Goal: Check status: Check status

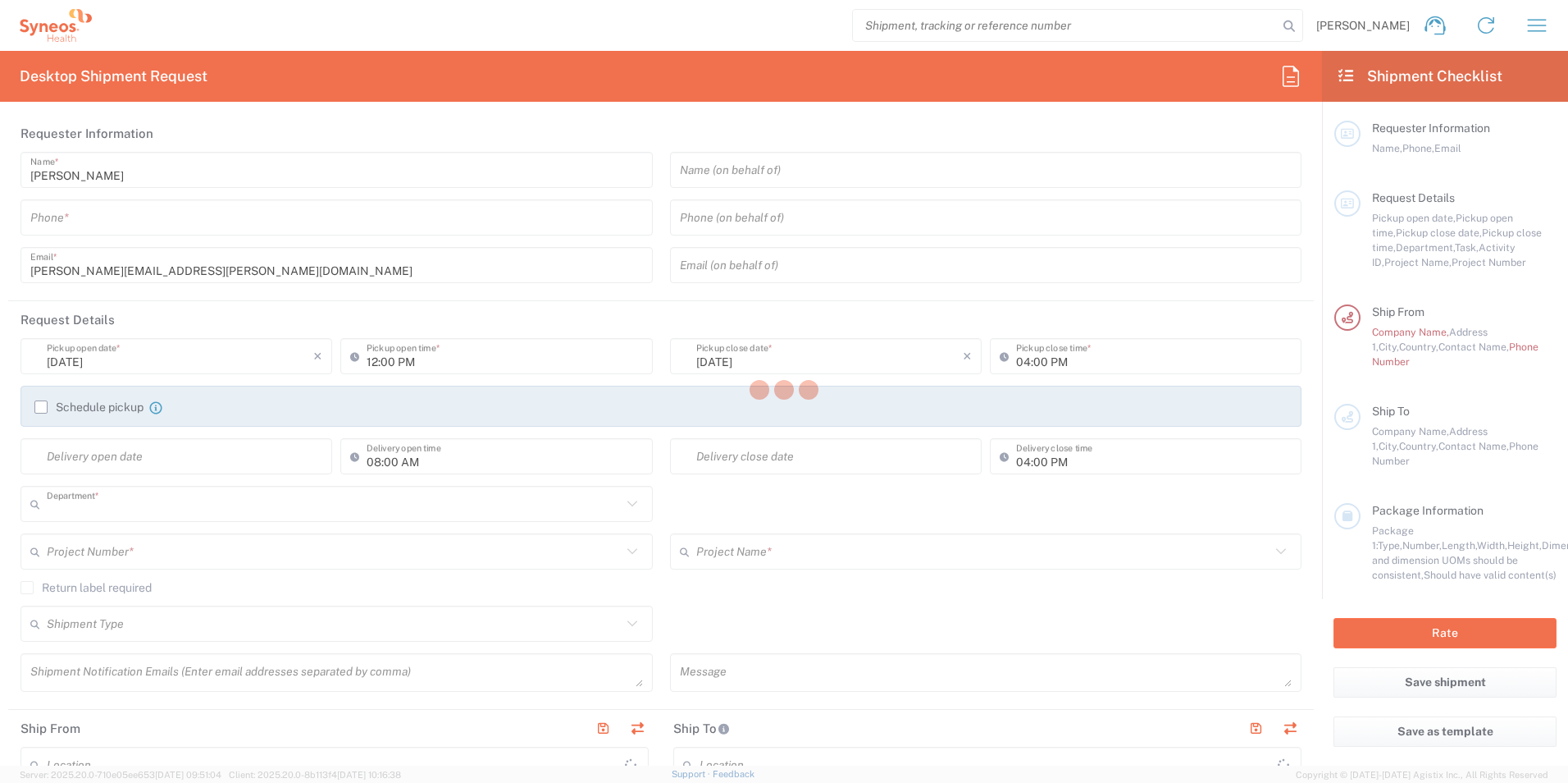
type input "3232"
type input "[GEOGRAPHIC_DATA]"
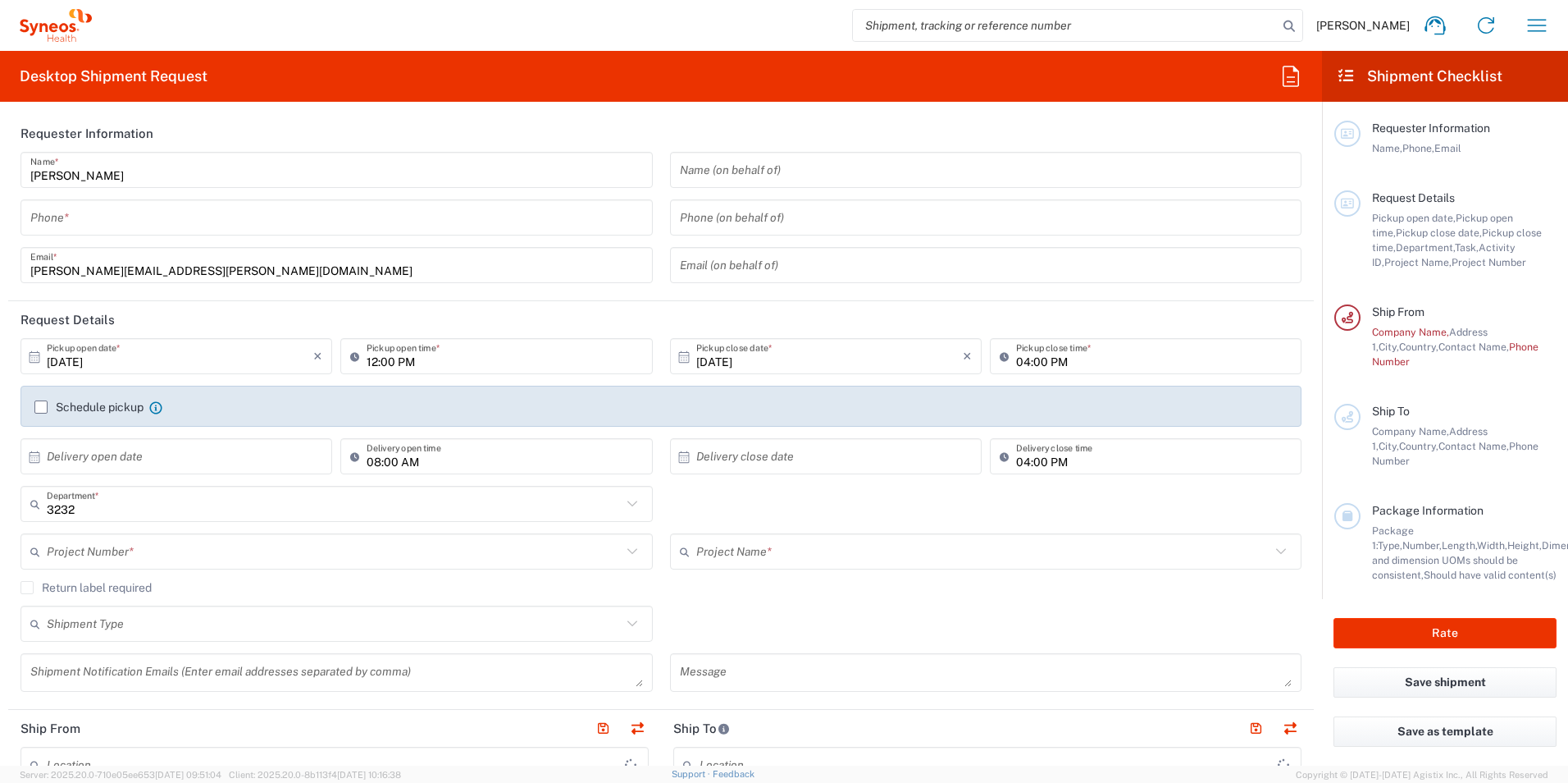
type input "Syneos Health Clinical [GEOGRAPHIC_DATA]"
click at [1538, 22] on icon "button" at bounding box center [1537, 26] width 27 height 27
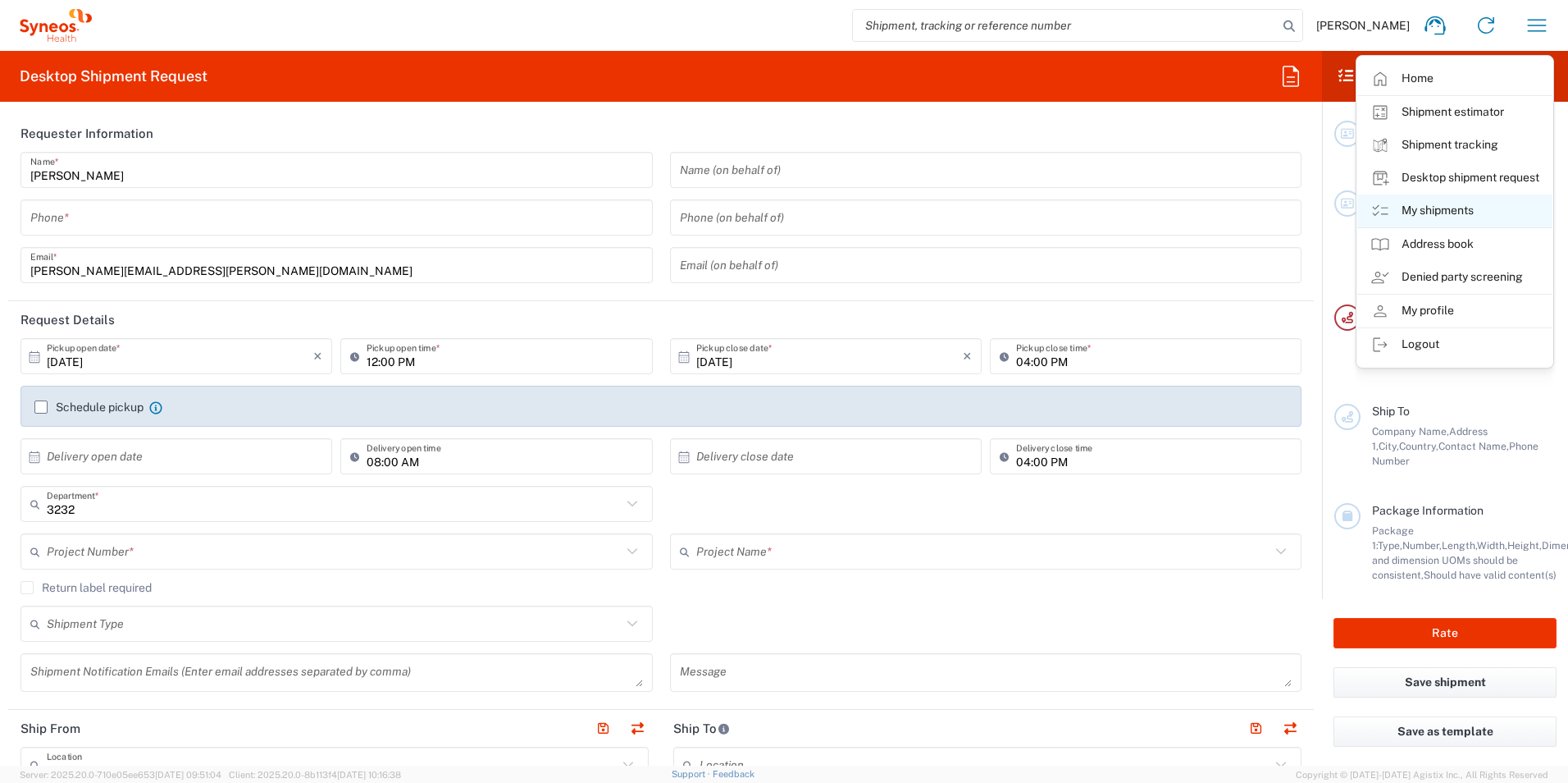
click at [1445, 202] on link "My shipments" at bounding box center [1454, 211] width 195 height 33
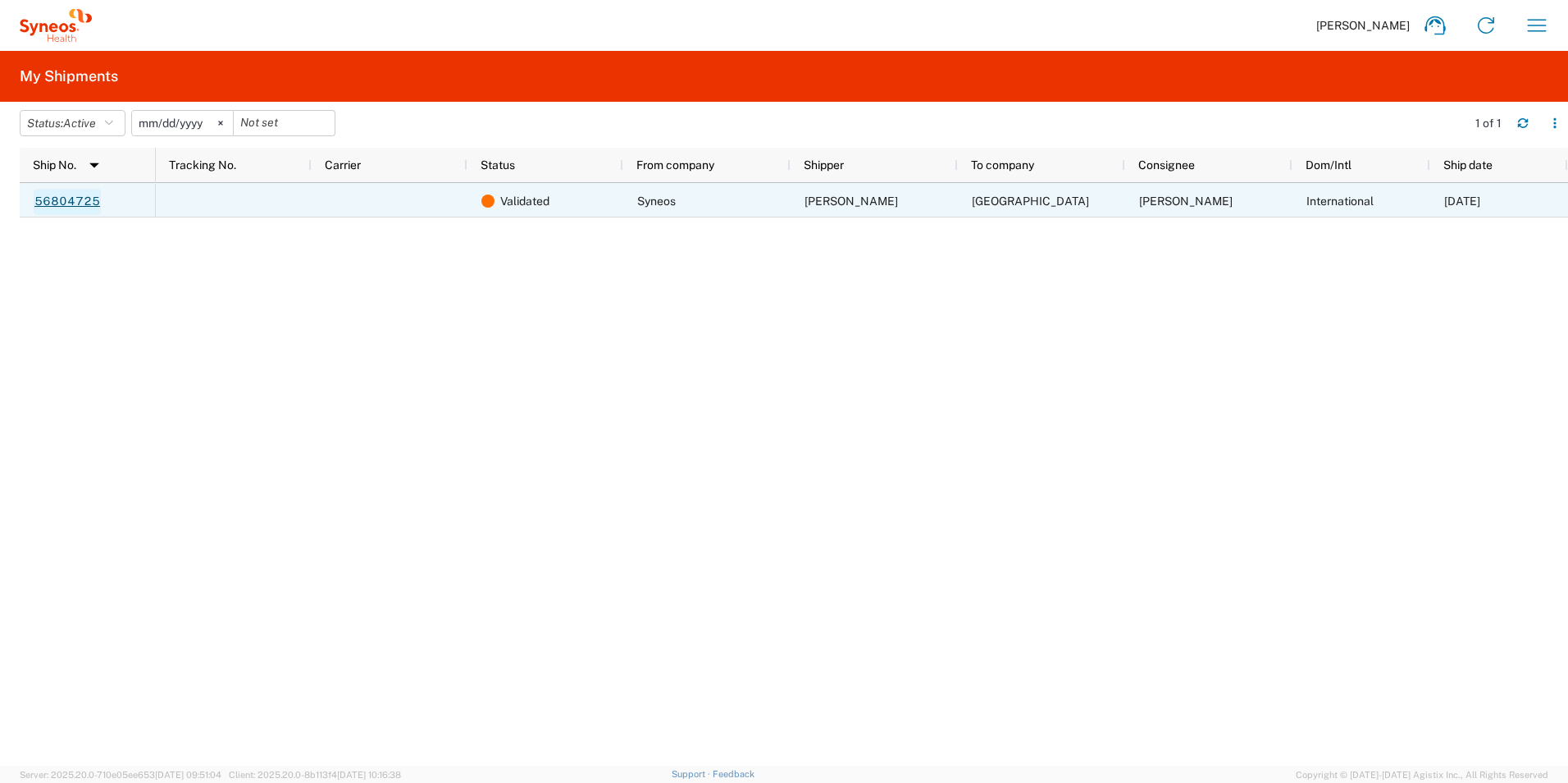
click at [90, 201] on link "56804725" at bounding box center [67, 202] width 67 height 27
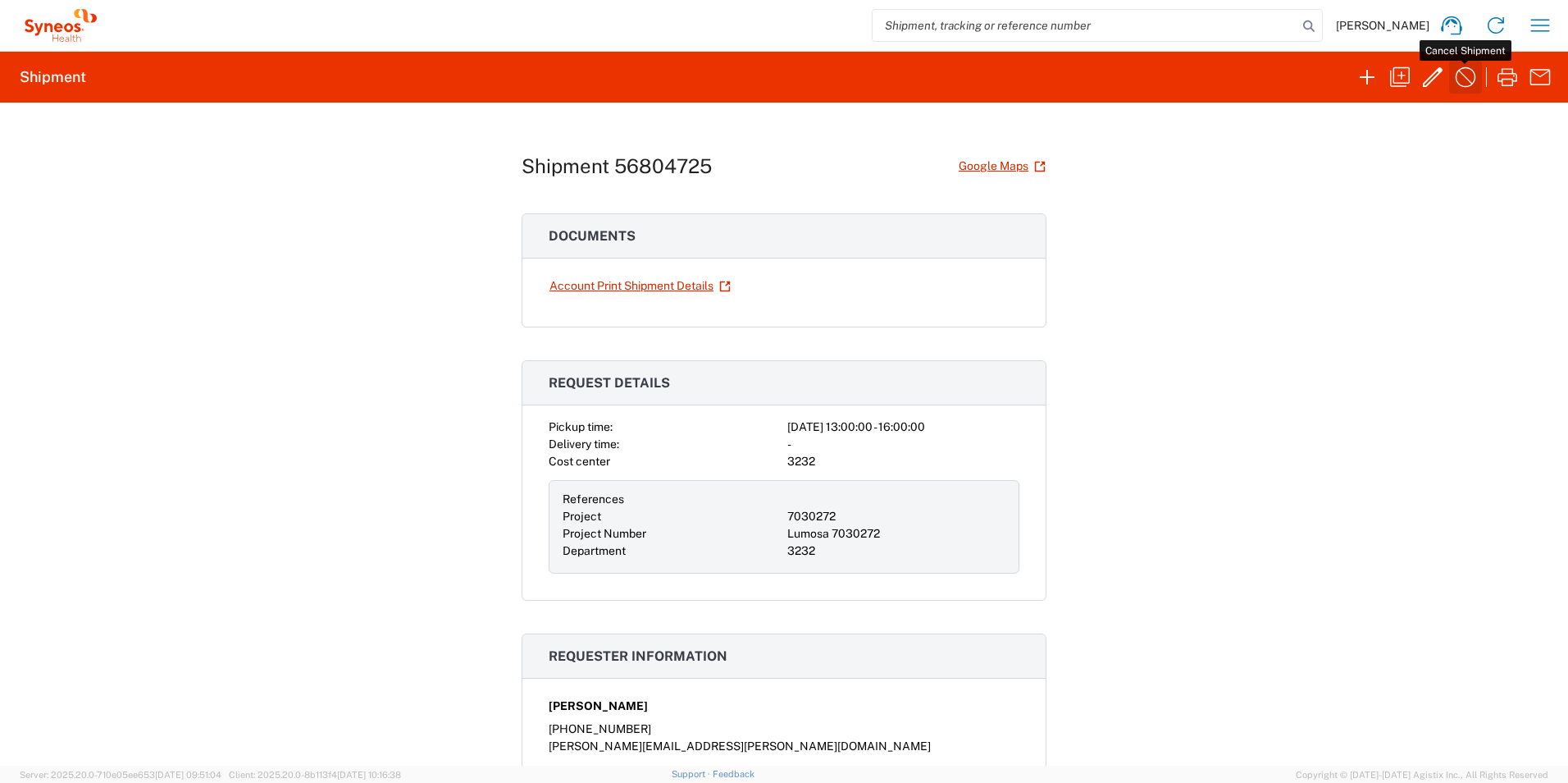
click at [1462, 76] on icon "button" at bounding box center [1466, 77] width 27 height 27
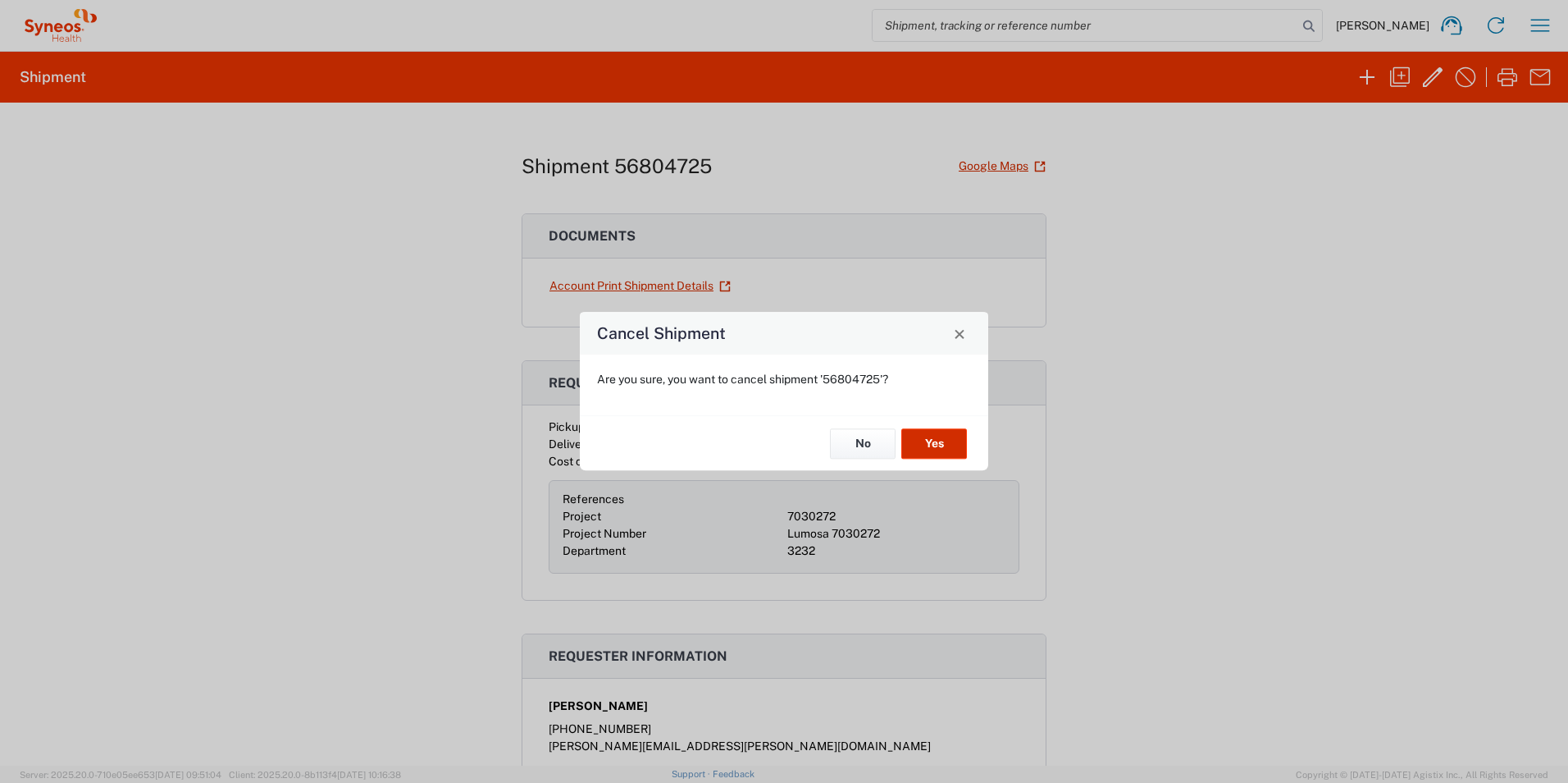
click at [955, 443] on button "Yes" at bounding box center [934, 443] width 66 height 31
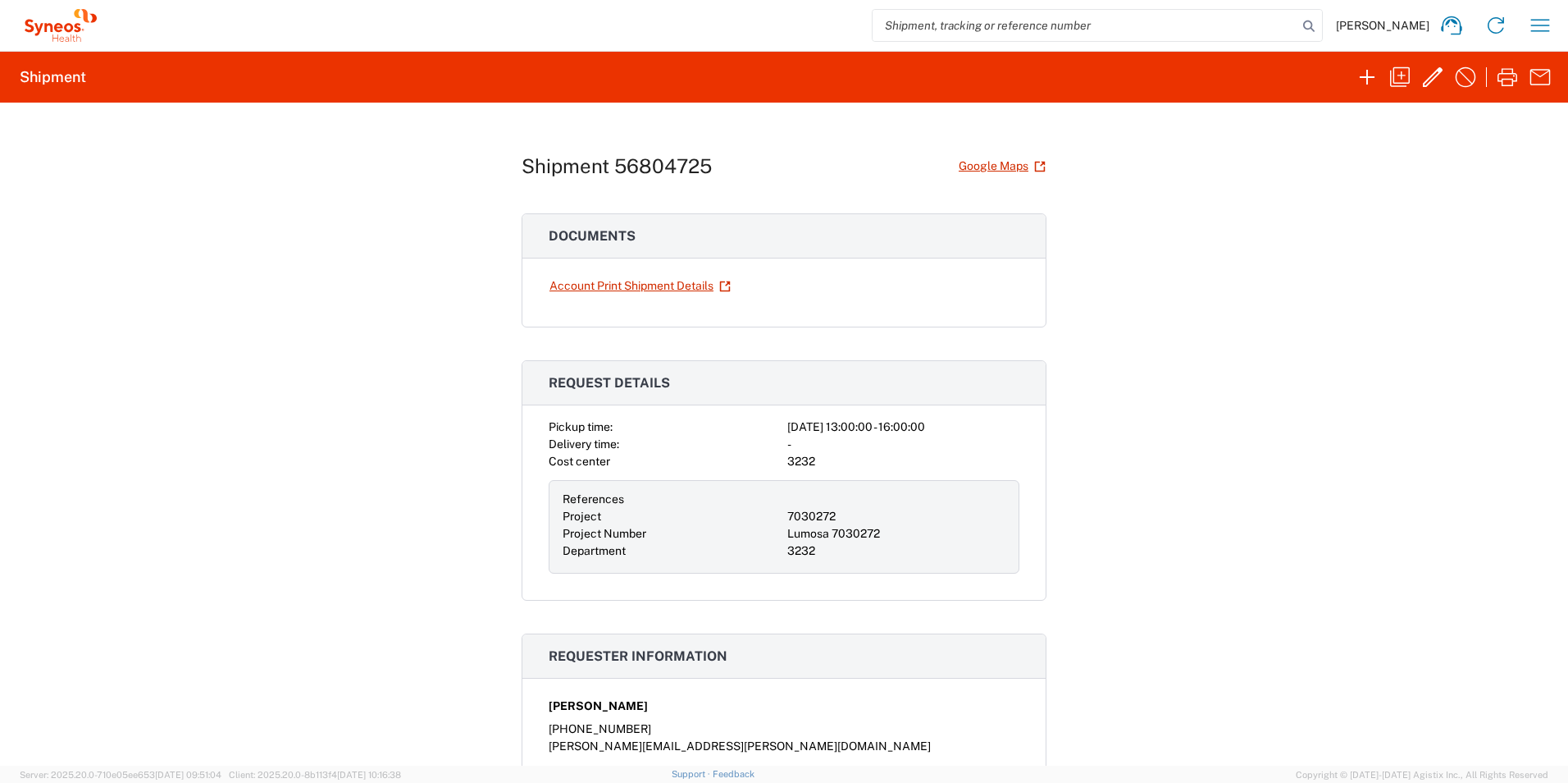
click at [1492, 312] on div "Shipment 56804725 Google Maps Documents Account Print Shipment Details Request …" at bounding box center [784, 434] width 1568 height 663
click at [1540, 23] on icon "button" at bounding box center [1541, 26] width 27 height 27
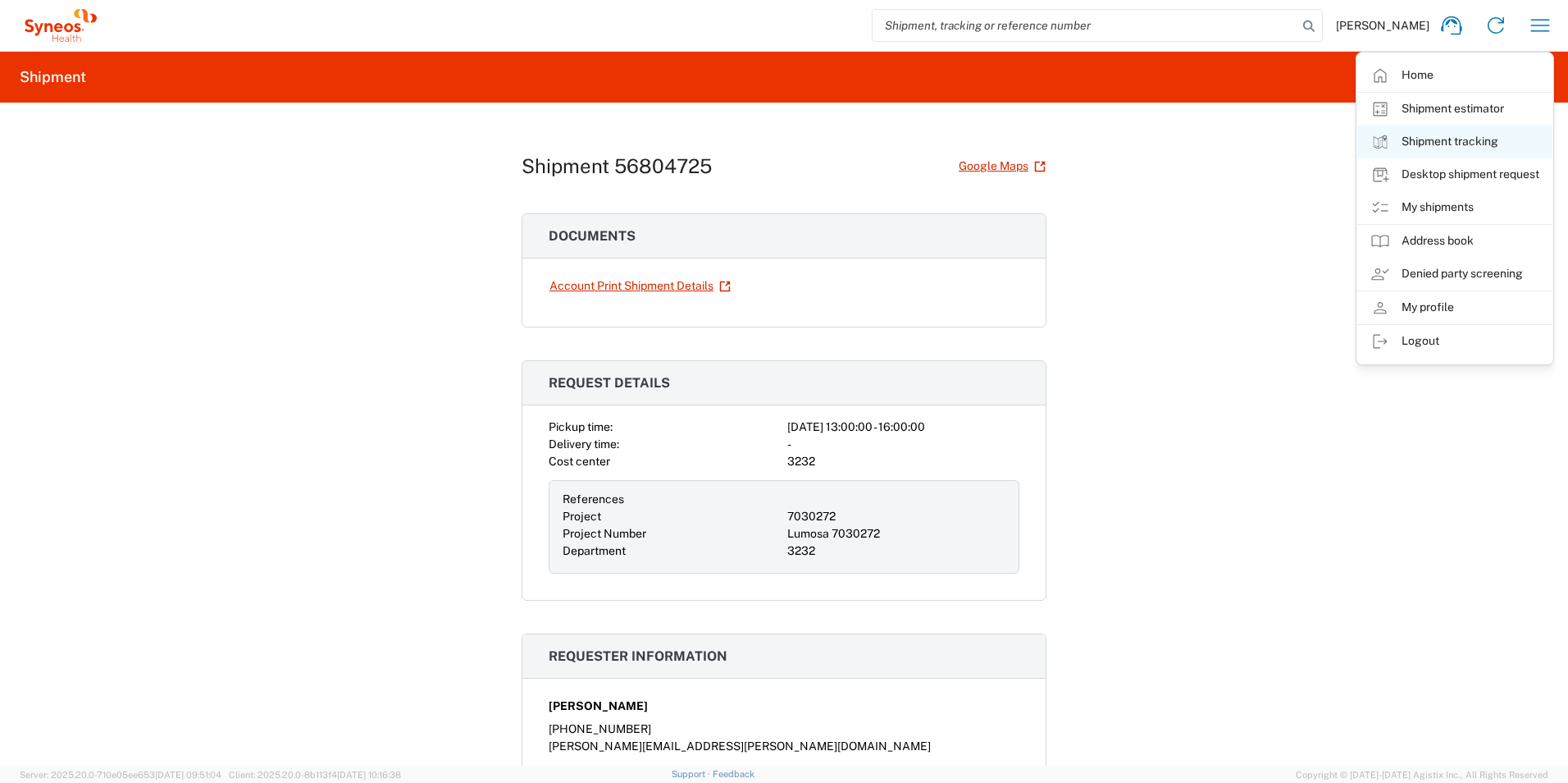
click at [1438, 139] on link "Shipment tracking" at bounding box center [1454, 142] width 195 height 33
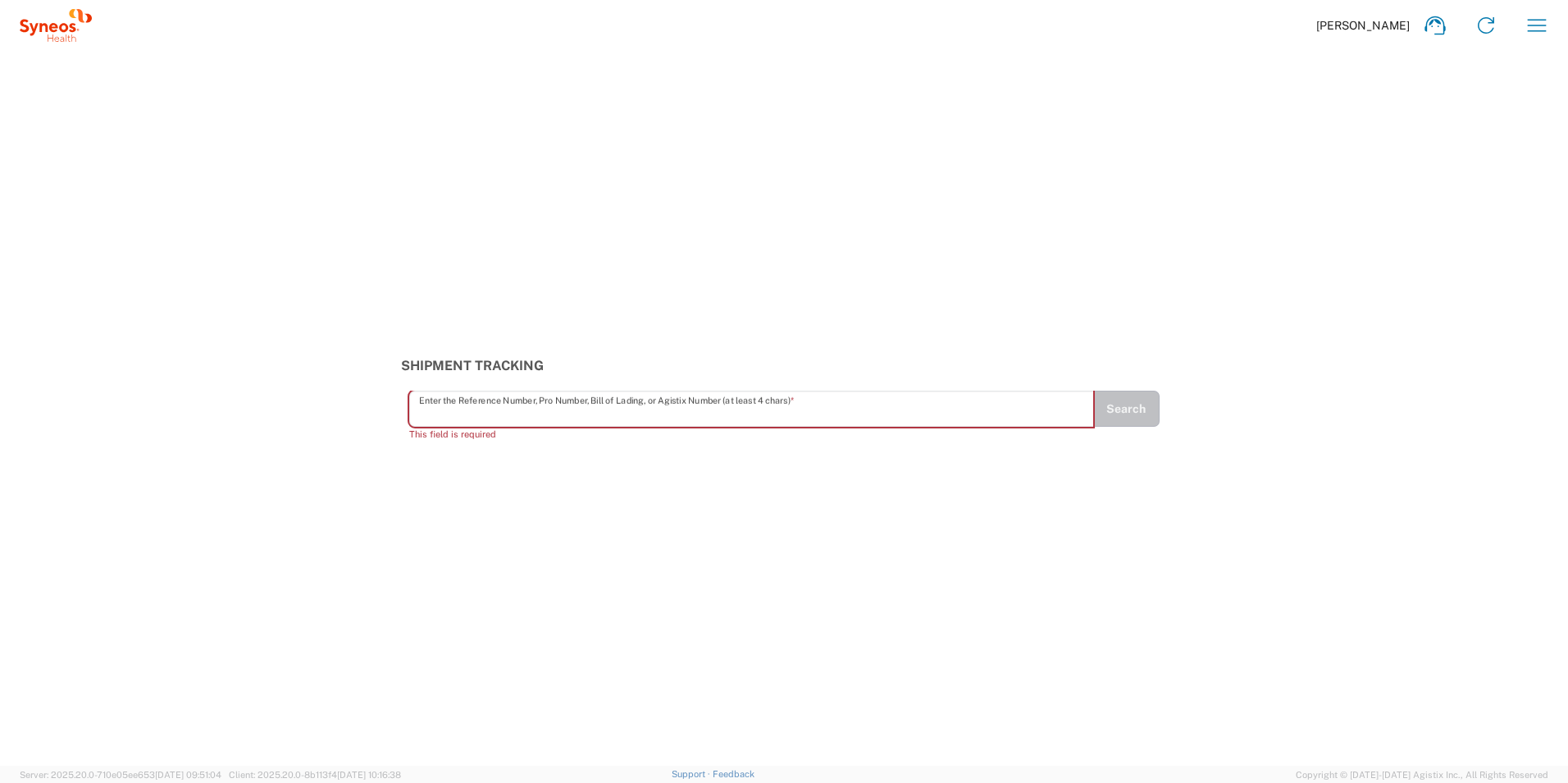
click at [612, 401] on input "text" at bounding box center [751, 409] width 665 height 29
paste input "56978162"
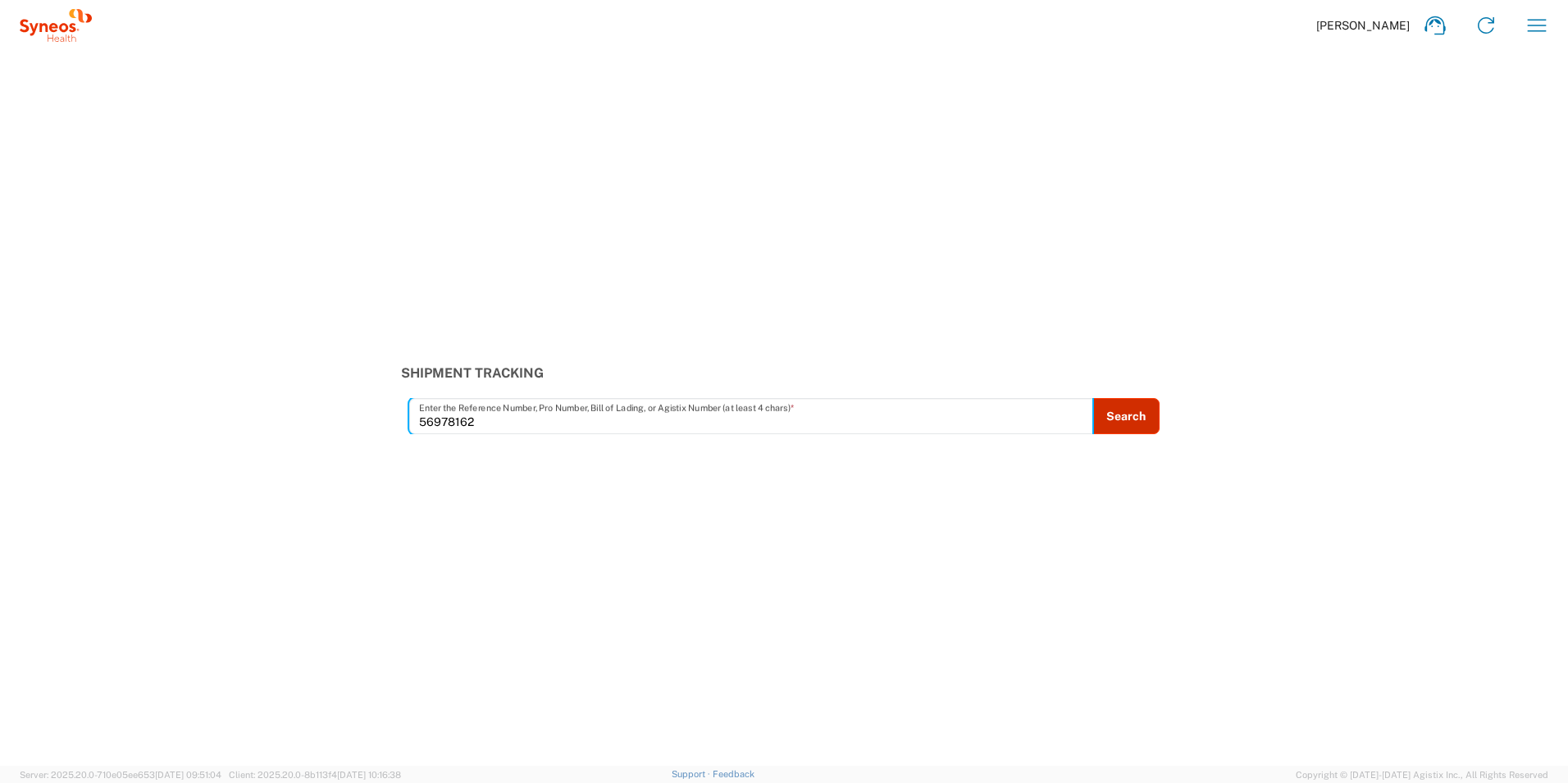
type input "56978162"
click at [1136, 414] on button "Search" at bounding box center [1126, 415] width 67 height 36
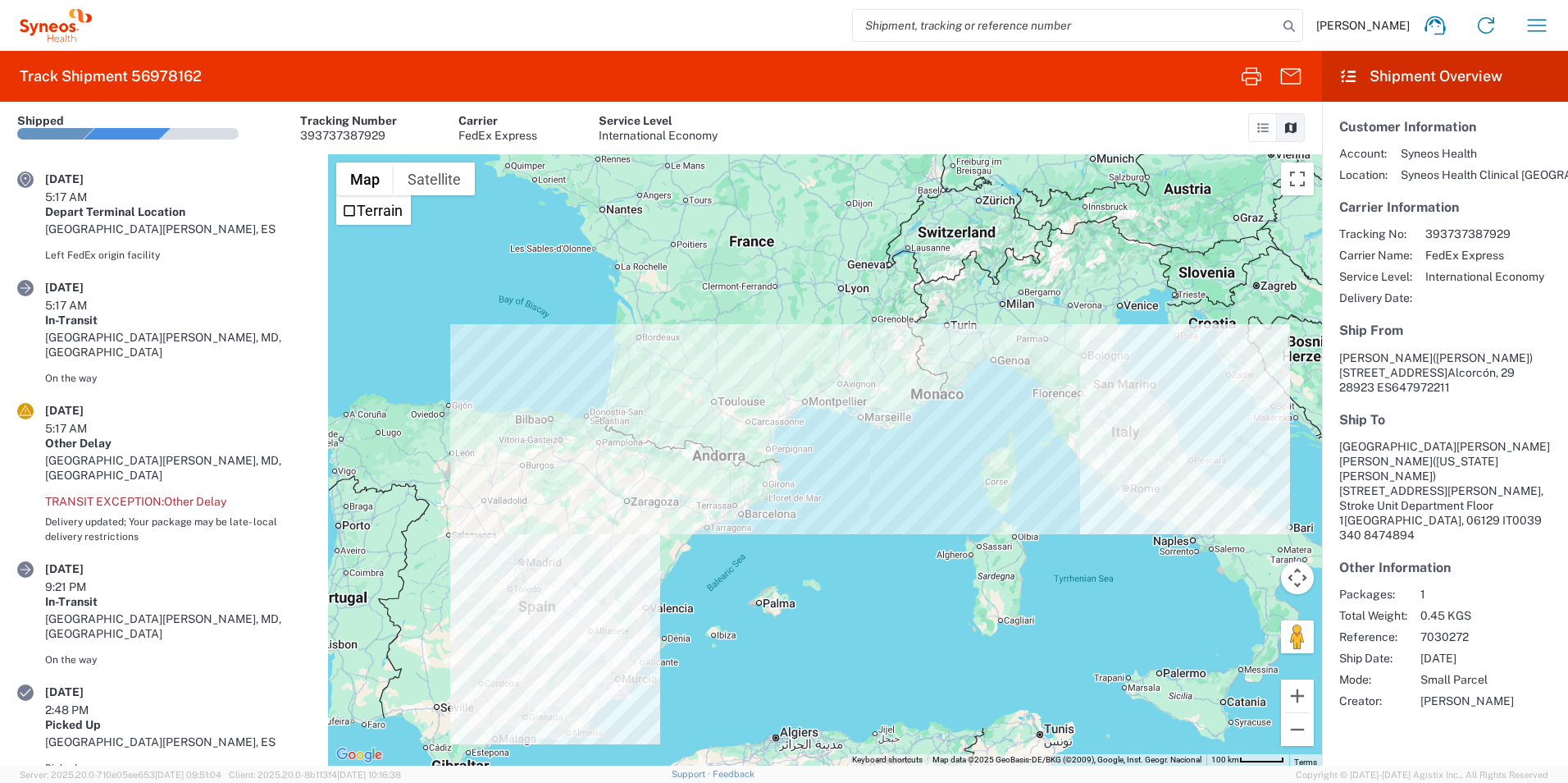
click at [1073, 31] on input "search" at bounding box center [1066, 26] width 425 height 32
paste input "56964356"
click at [1282, 29] on icon at bounding box center [1290, 27] width 23 height 23
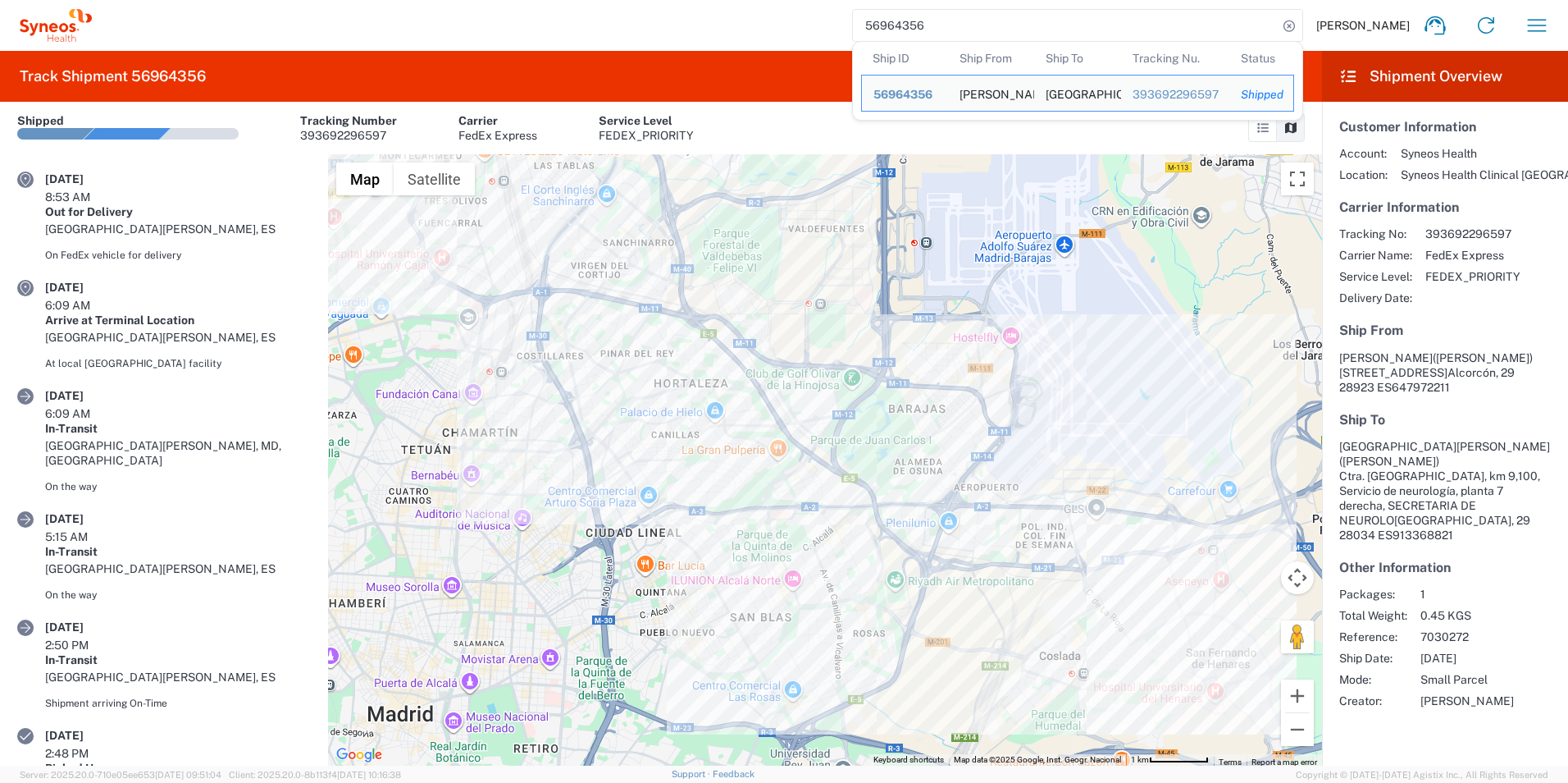
drag, startPoint x: 923, startPoint y: 32, endPoint x: 828, endPoint y: 32, distance: 95.0
click at [828, 32] on div "56964356 Ship ID Ship From Ship To Tracking Nu. Status Ship ID 56964356 Ship Fr…" at bounding box center [828, 25] width 1471 height 39
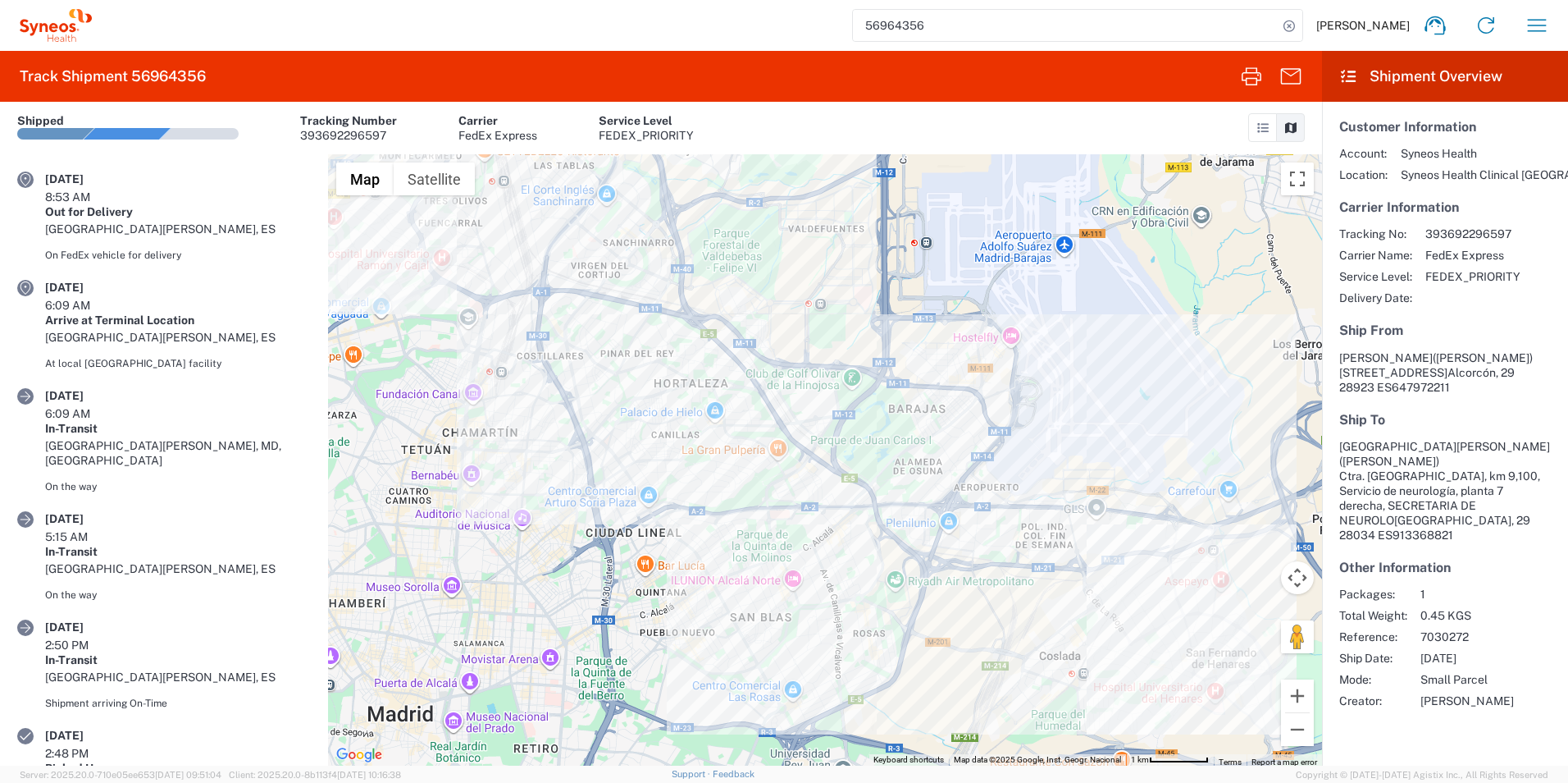
paste input "002"
type input "56964002"
click at [1281, 22] on icon at bounding box center [1290, 27] width 23 height 23
